Goal: Transaction & Acquisition: Purchase product/service

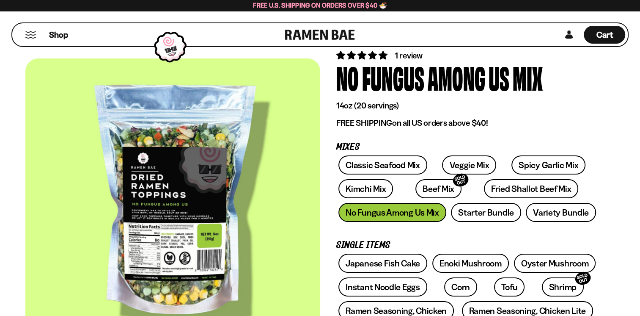
scroll to position [42, 0]
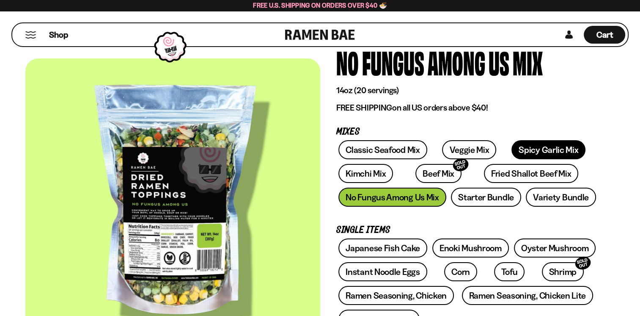
click at [535, 151] on link "Spicy Garlic Mix" at bounding box center [548, 149] width 74 height 19
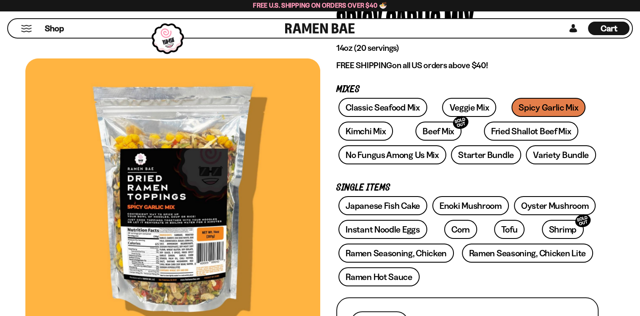
scroll to position [85, 0]
click at [544, 159] on link "Variety Bundle" at bounding box center [561, 154] width 70 height 19
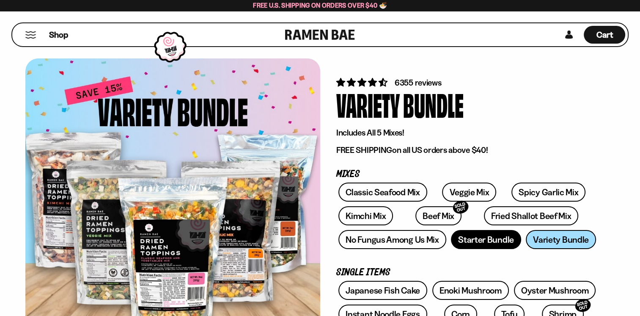
click at [493, 240] on link "Starter Bundle" at bounding box center [486, 239] width 70 height 19
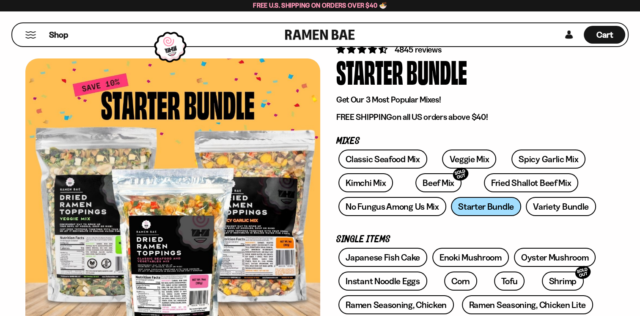
scroll to position [42, 0]
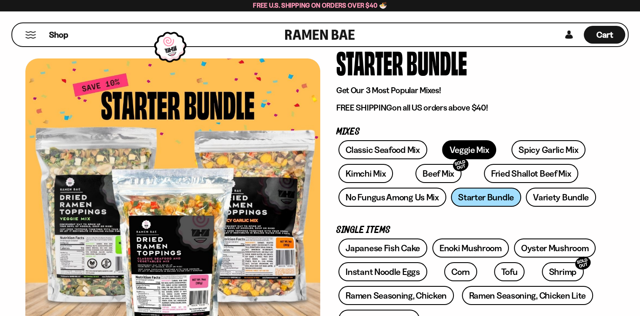
click at [465, 146] on link "Veggie Mix" at bounding box center [469, 149] width 54 height 19
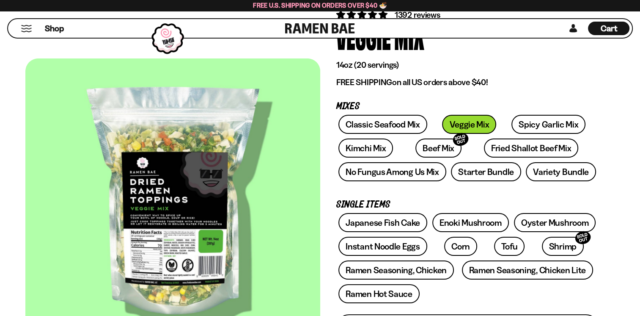
scroll to position [42, 0]
